Goal: Information Seeking & Learning: Learn about a topic

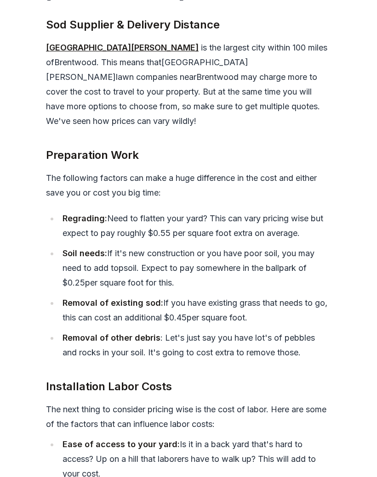
scroll to position [3648, 0]
click at [15, 477] on div "Price Considerations DIY vs. Hiring a Sod Installation Company When it comes to…" at bounding box center [188, 32] width 377 height 2953
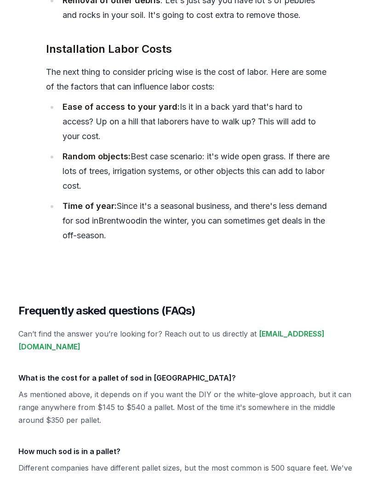
scroll to position [3986, 0]
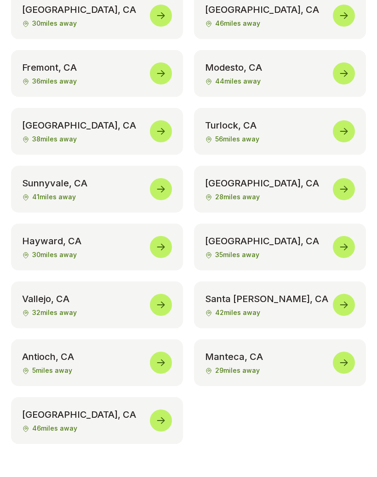
scroll to position [4716, 0]
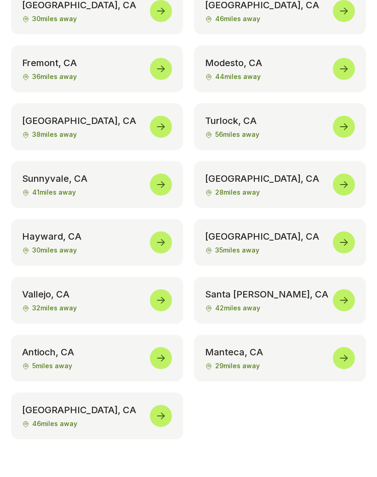
click at [164, 353] on icon at bounding box center [160, 358] width 11 height 11
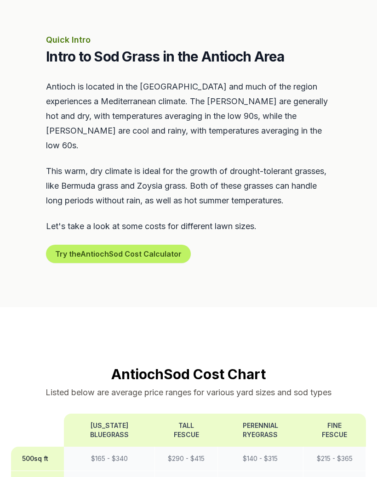
scroll to position [410, 0]
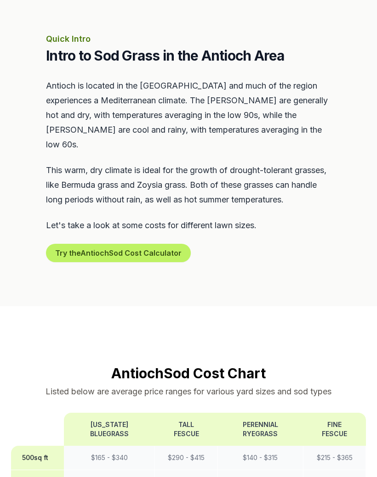
click at [158, 254] on button "Try the Antioch Sod Cost Calculator" at bounding box center [118, 253] width 145 height 18
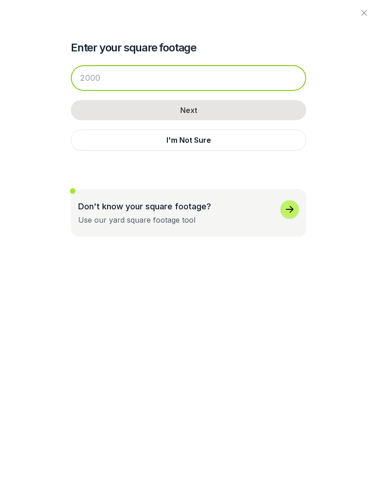
click at [121, 78] on input "number" at bounding box center [188, 78] width 235 height 26
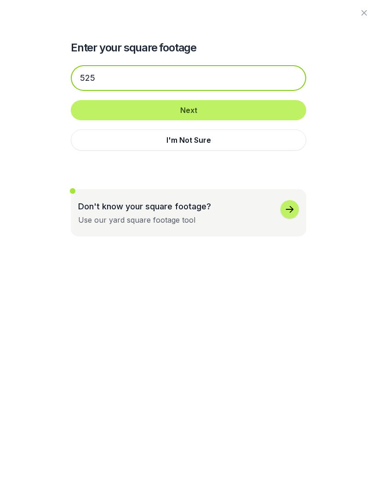
type input "525"
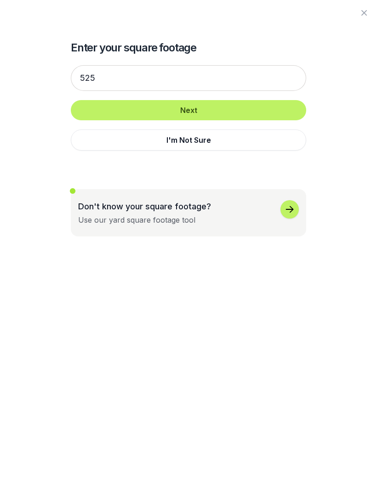
click at [223, 111] on button "Next" at bounding box center [188, 110] width 235 height 20
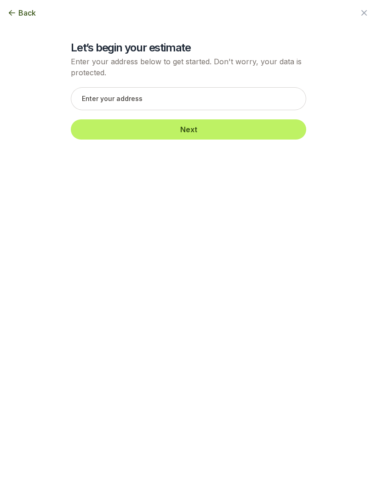
click at [365, 5] on div "Back" at bounding box center [188, 13] width 377 height 26
click at [363, 10] on icon "button" at bounding box center [363, 12] width 11 height 11
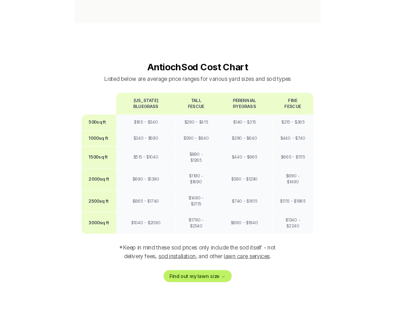
scroll to position [754, 0]
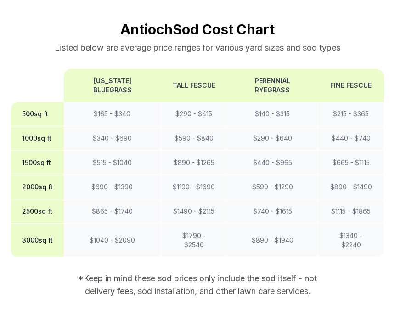
click at [376, 282] on div "Antioch Sod Cost Chart Listed below are average price ranges for various yard s…" at bounding box center [197, 176] width 395 height 310
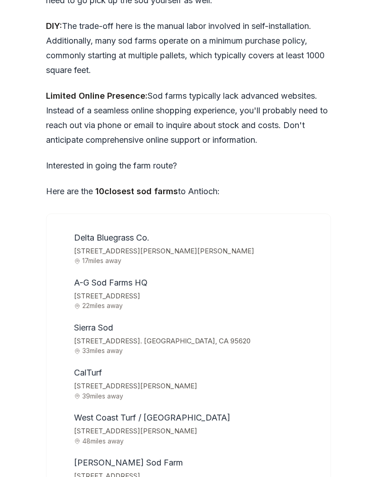
scroll to position [2860, 0]
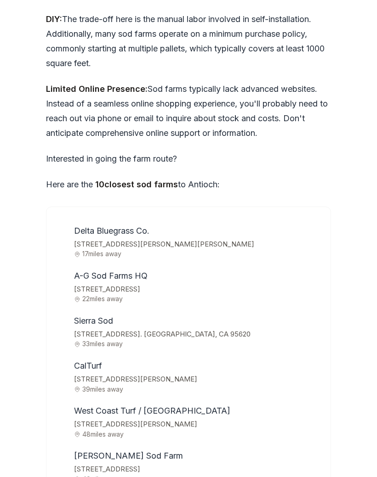
click at [324, 232] on div "Delta Bluegrass Co. [STREET_ADDRESS][PERSON_NAME][PERSON_NAME] 17 miles away [G…" at bounding box center [188, 444] width 285 height 475
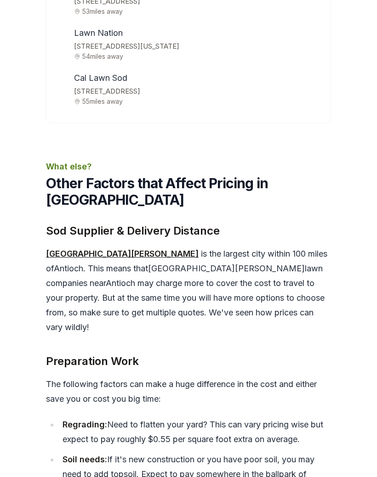
scroll to position [3425, 0]
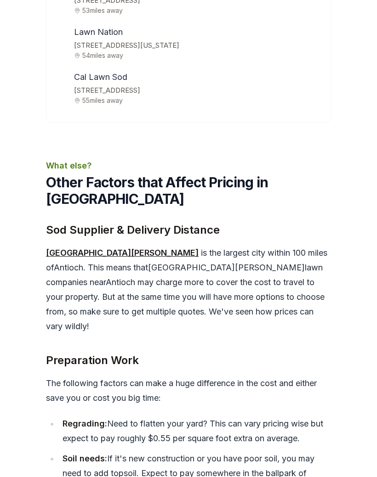
click at [333, 237] on div "Price Considerations DIY vs. Hiring a Sod Installation Company When it comes to…" at bounding box center [188, 237] width 377 height 2953
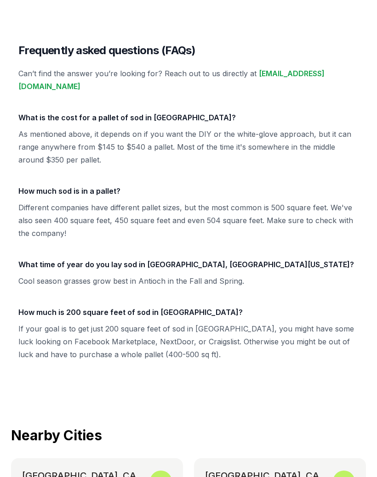
scroll to position [4229, 0]
